Goal: Information Seeking & Learning: Learn about a topic

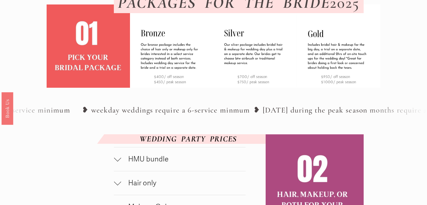
scroll to position [215, 0]
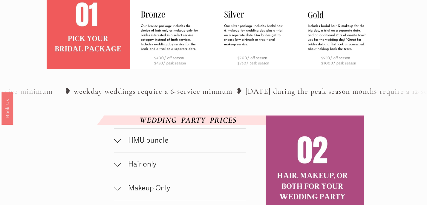
click at [118, 143] on div at bounding box center [117, 139] width 7 height 7
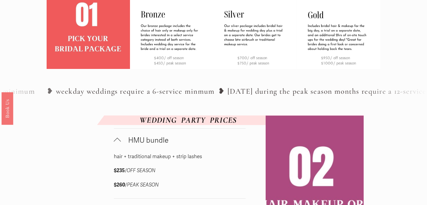
click at [118, 145] on div at bounding box center [117, 141] width 7 height 7
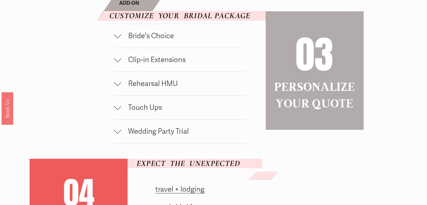
scroll to position [433, 0]
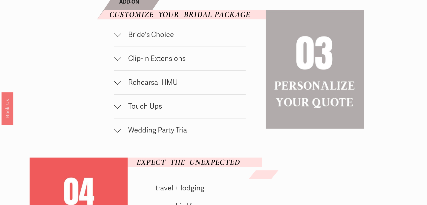
click at [115, 133] on div at bounding box center [117, 128] width 7 height 7
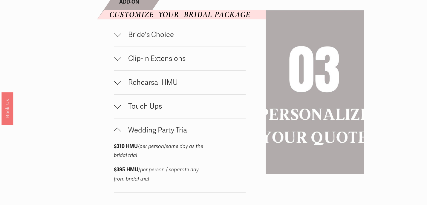
click at [115, 135] on div at bounding box center [117, 131] width 7 height 7
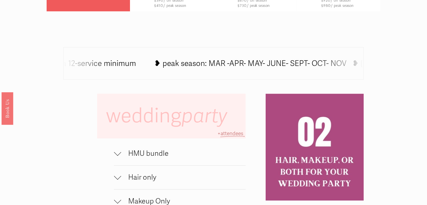
scroll to position [320, 0]
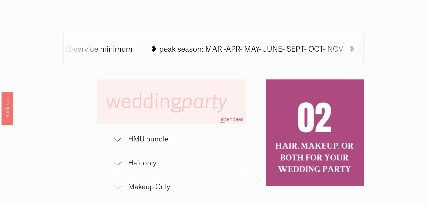
click at [116, 142] on div at bounding box center [117, 139] width 7 height 7
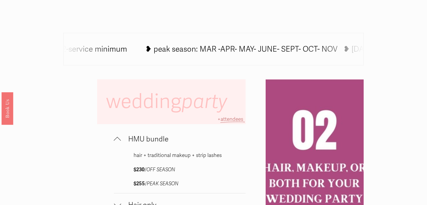
click at [116, 142] on div at bounding box center [117, 140] width 7 height 7
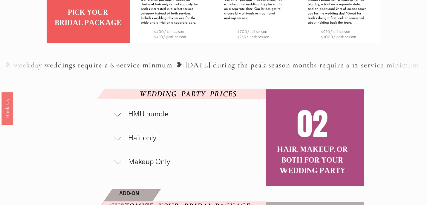
scroll to position [254, 0]
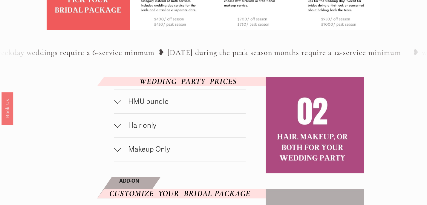
click at [119, 105] on div at bounding box center [117, 101] width 7 height 7
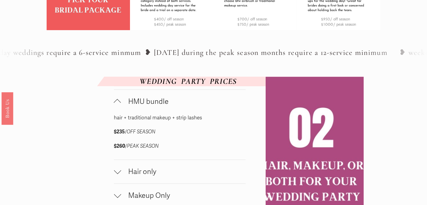
click at [119, 106] on div at bounding box center [117, 102] width 7 height 7
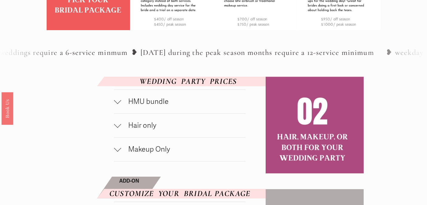
click at [116, 152] on div at bounding box center [117, 148] width 7 height 7
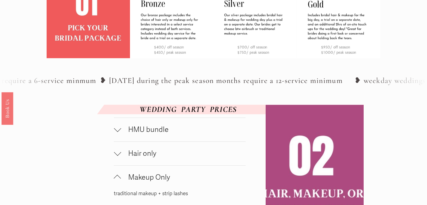
scroll to position [204, 0]
